Goal: Task Accomplishment & Management: Complete application form

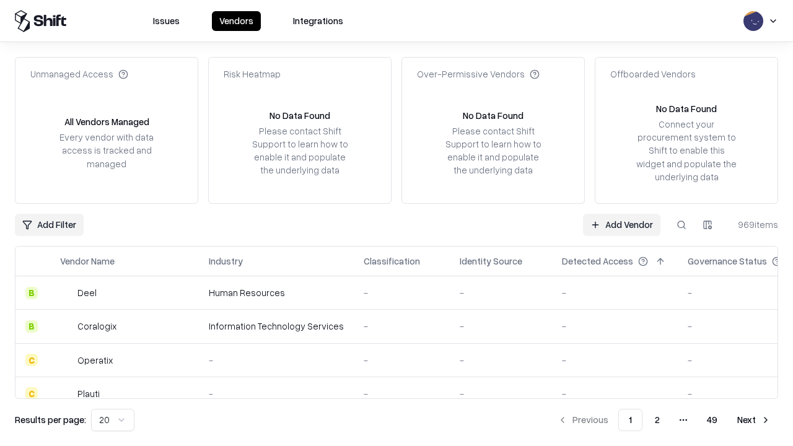
click at [621, 224] on link "Add Vendor" at bounding box center [621, 225] width 77 height 22
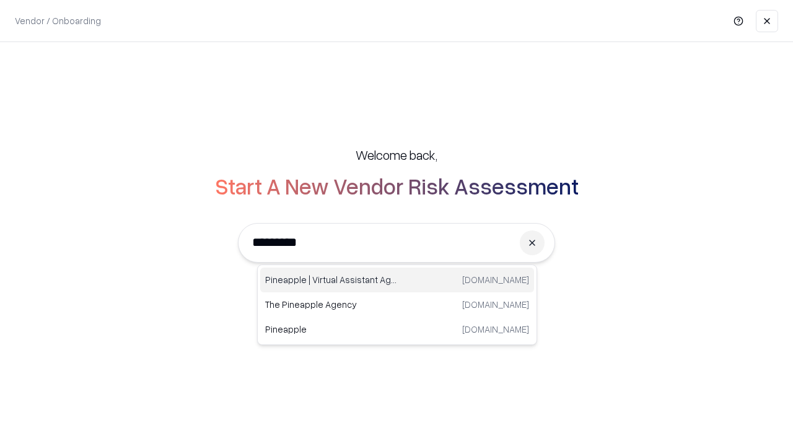
click at [397, 280] on div "Pineapple | Virtual Assistant Agency [DOMAIN_NAME]" at bounding box center [397, 280] width 274 height 25
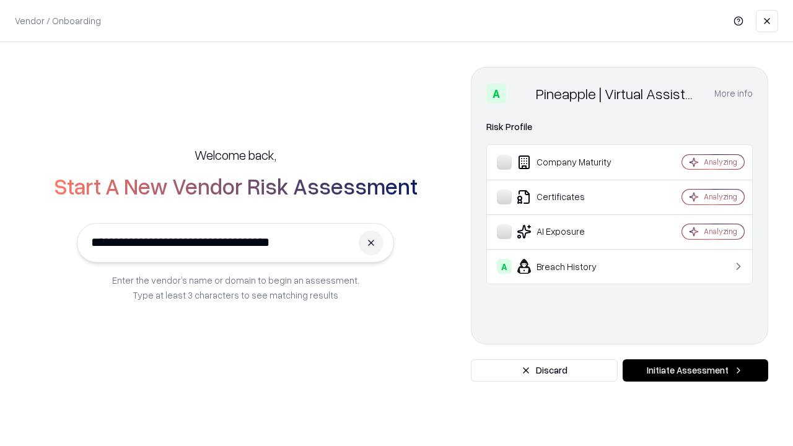
type input "**********"
click at [695, 370] on button "Initiate Assessment" at bounding box center [695, 370] width 146 height 22
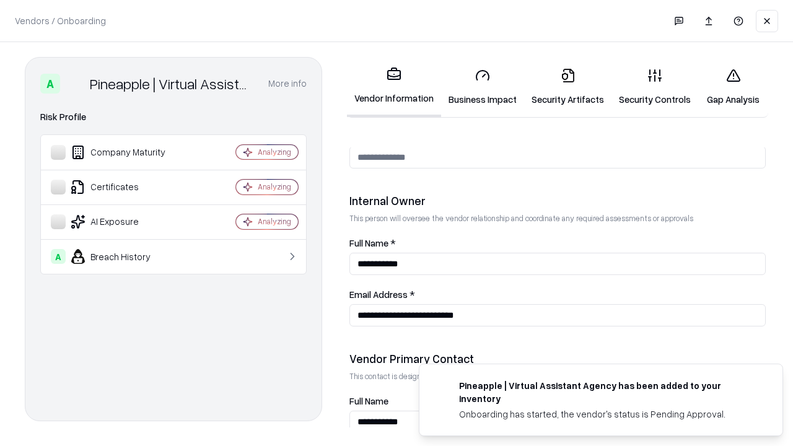
scroll to position [642, 0]
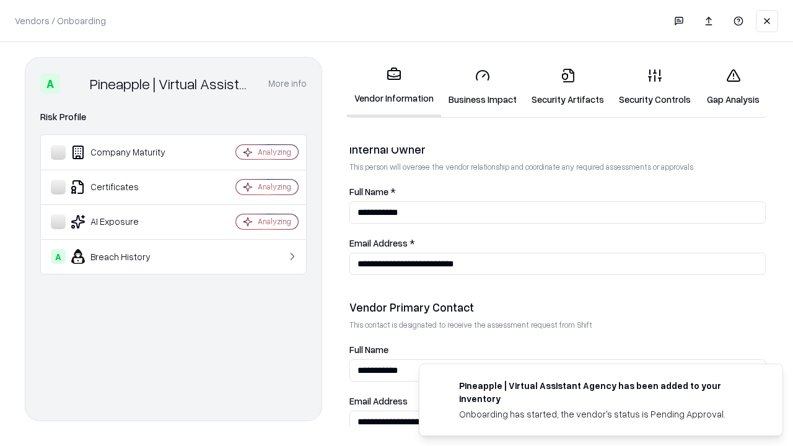
click at [482, 87] on link "Business Impact" at bounding box center [482, 87] width 83 height 58
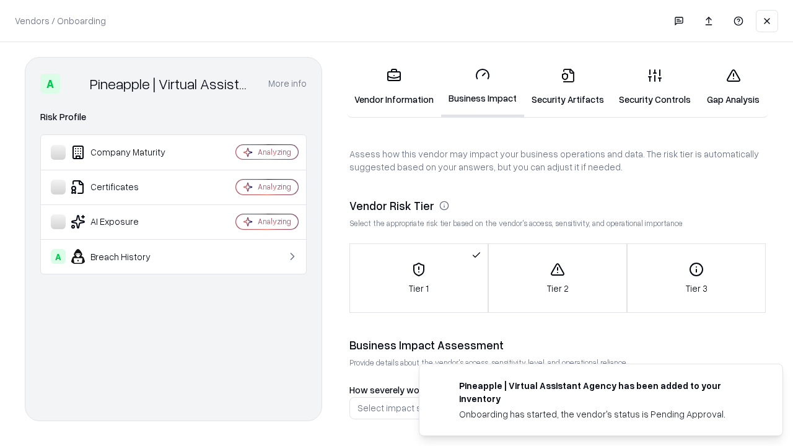
click at [567, 87] on link "Security Artifacts" at bounding box center [567, 87] width 87 height 58
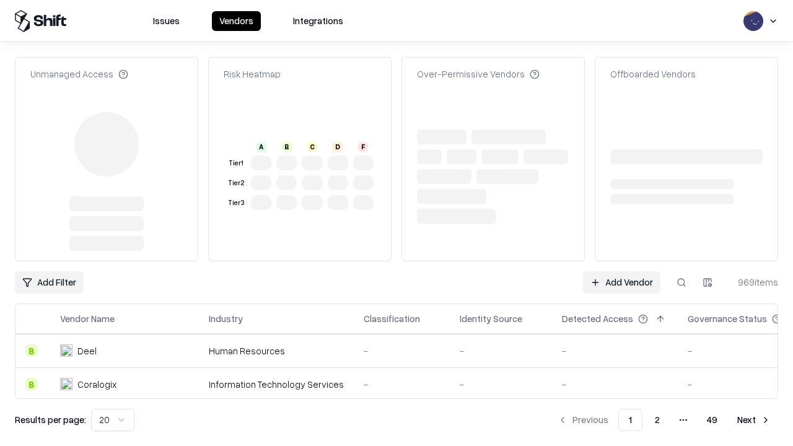
click at [621, 271] on link "Add Vendor" at bounding box center [621, 282] width 77 height 22
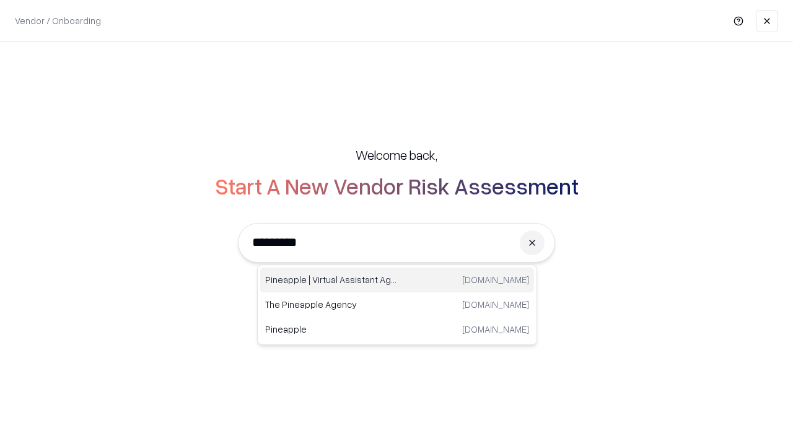
click at [397, 280] on div "Pineapple | Virtual Assistant Agency [DOMAIN_NAME]" at bounding box center [397, 280] width 274 height 25
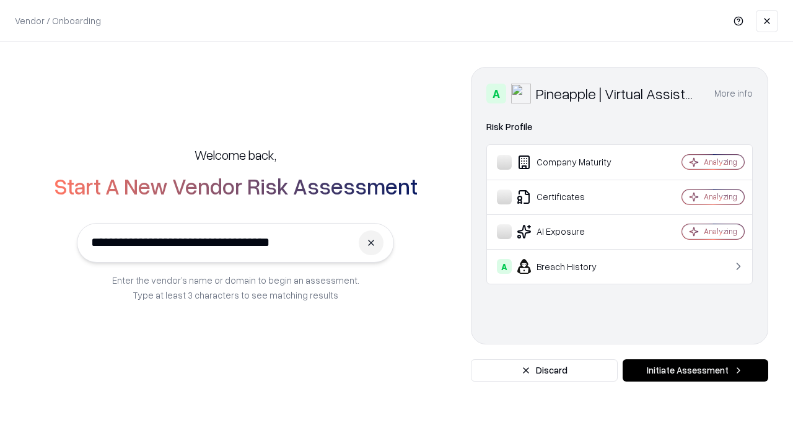
type input "**********"
click at [695, 370] on button "Initiate Assessment" at bounding box center [695, 370] width 146 height 22
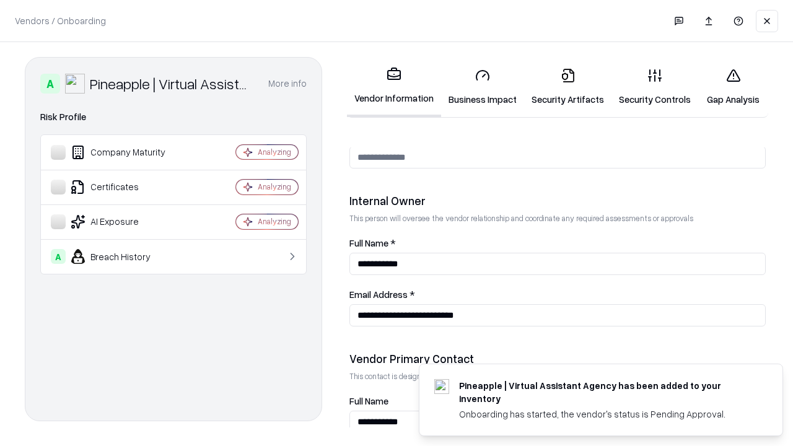
scroll to position [642, 0]
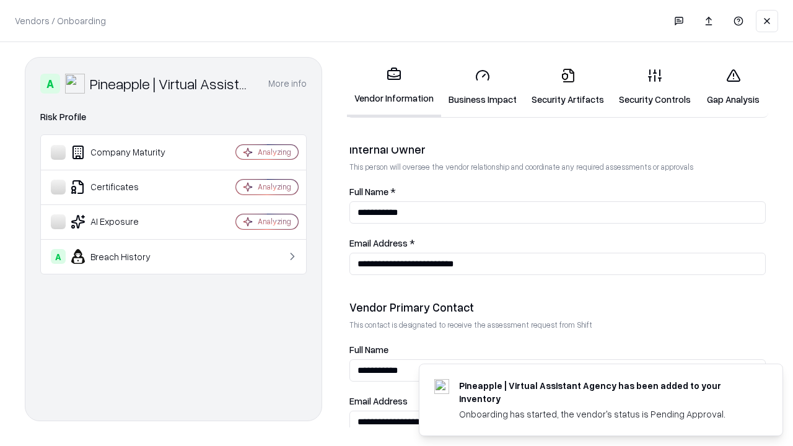
click at [733, 87] on link "Gap Analysis" at bounding box center [733, 87] width 70 height 58
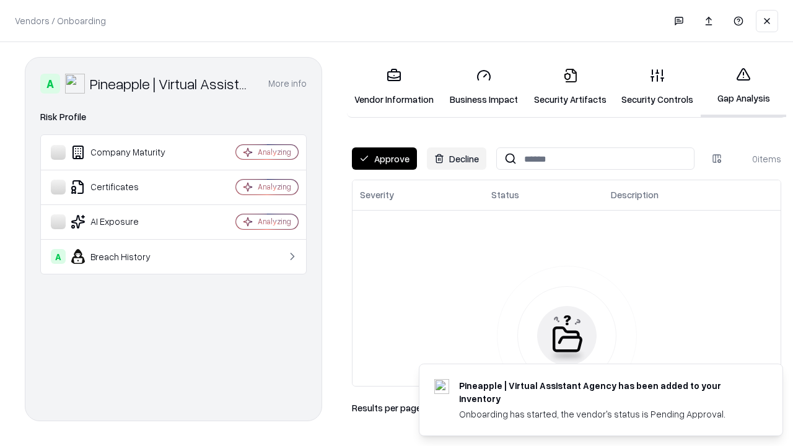
click at [384, 159] on button "Approve" at bounding box center [384, 158] width 65 height 22
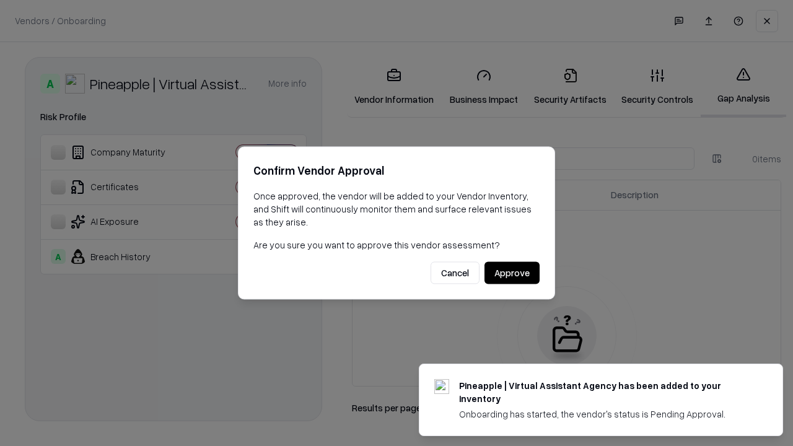
click at [511, 272] on button "Approve" at bounding box center [511, 273] width 55 height 22
